Goal: Find specific page/section: Find specific page/section

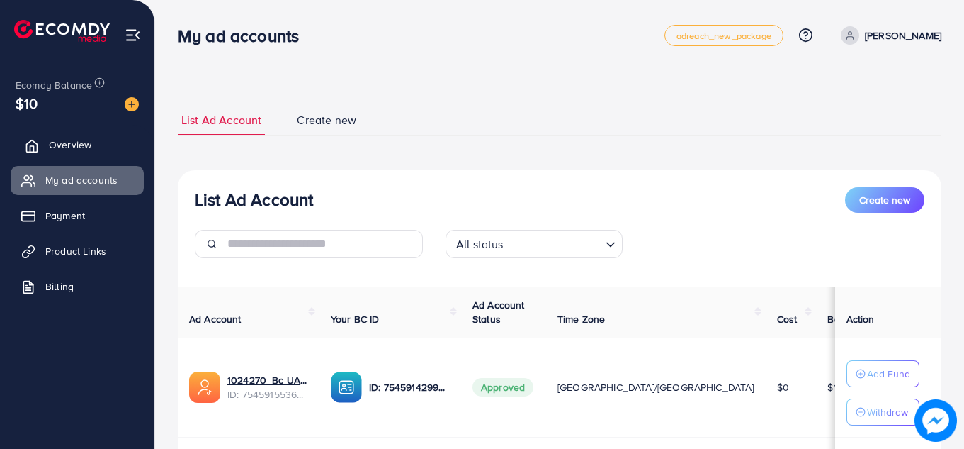
click at [86, 144] on span "Overview" at bounding box center [70, 144] width 43 height 14
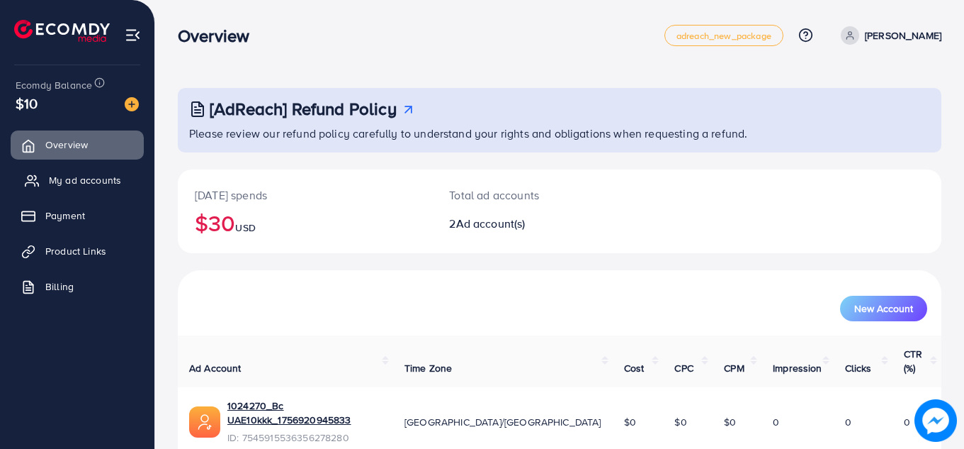
click at [88, 180] on span "My ad accounts" at bounding box center [85, 180] width 72 height 14
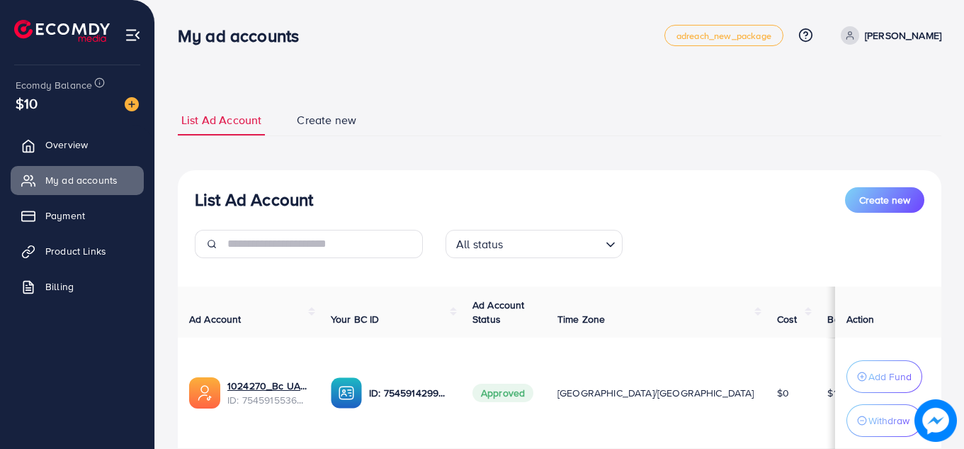
scroll to position [118, 0]
